Goal: Information Seeking & Learning: Learn about a topic

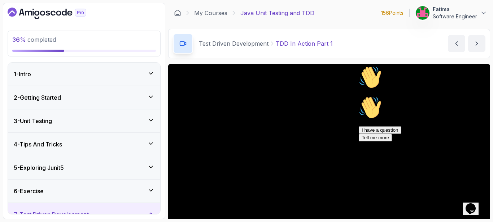
scroll to position [36, 0]
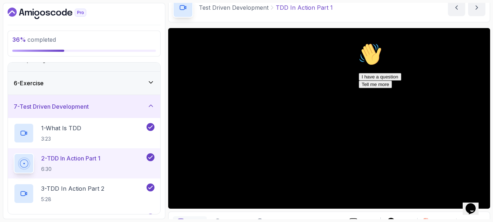
click at [358, 43] on icon "Chat attention grabber" at bounding box center [358, 43] width 0 height 0
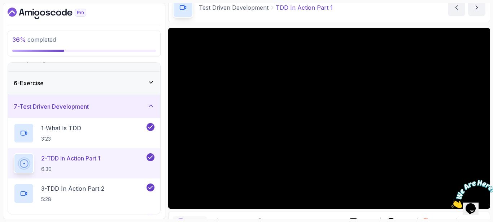
click at [451, 204] on icon "Close" at bounding box center [451, 207] width 0 height 6
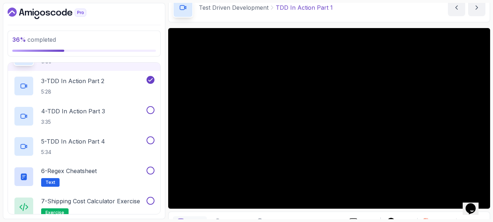
scroll to position [219, 0]
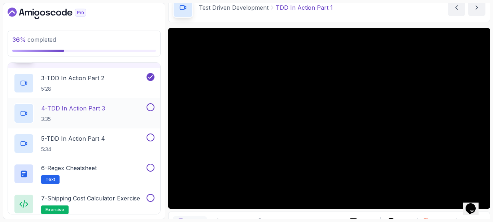
click at [126, 110] on div "4 - TDD In Action Part 3 3:35" at bounding box center [79, 113] width 131 height 20
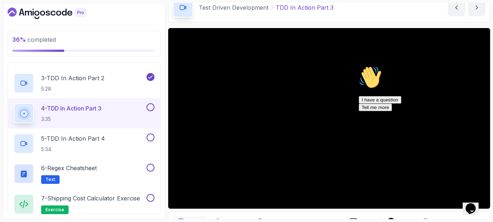
click at [358, 66] on icon "Chat attention grabber" at bounding box center [358, 66] width 0 height 0
click at [150, 105] on button at bounding box center [150, 107] width 8 height 8
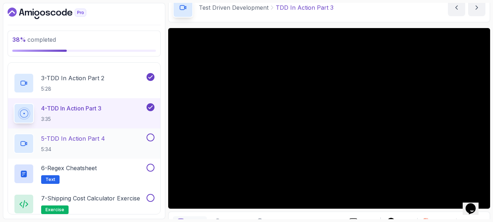
click at [105, 141] on p "5 - TDD In Action Part 4" at bounding box center [73, 138] width 64 height 9
